Goal: Task Accomplishment & Management: Use online tool/utility

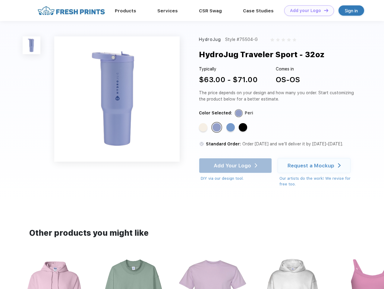
click at [307, 11] on link "Add your Logo Design Tool" at bounding box center [309, 10] width 50 height 11
click at [0, 0] on div "Design Tool" at bounding box center [0, 0] width 0 height 0
click at [323, 10] on link "Add your Logo Design Tool" at bounding box center [309, 10] width 50 height 11
click at [32, 45] on img at bounding box center [32, 45] width 18 height 18
click at [204, 128] on div "Standard Color" at bounding box center [203, 127] width 8 height 8
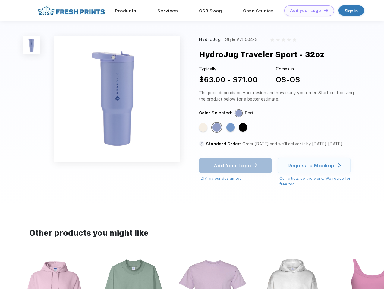
click at [217, 128] on div "Standard Color" at bounding box center [216, 127] width 8 height 8
click at [231, 128] on div "Standard Color" at bounding box center [230, 127] width 8 height 8
click at [243, 128] on div "Standard Color" at bounding box center [243, 127] width 8 height 8
click at [236, 166] on div "Add Your Logo DIY via our design tool. Ah shoot! This product isn't up in our d…" at bounding box center [235, 170] width 73 height 24
click at [315, 166] on div "Request a Mockup" at bounding box center [310, 166] width 47 height 6
